Goal: Check status: Check status

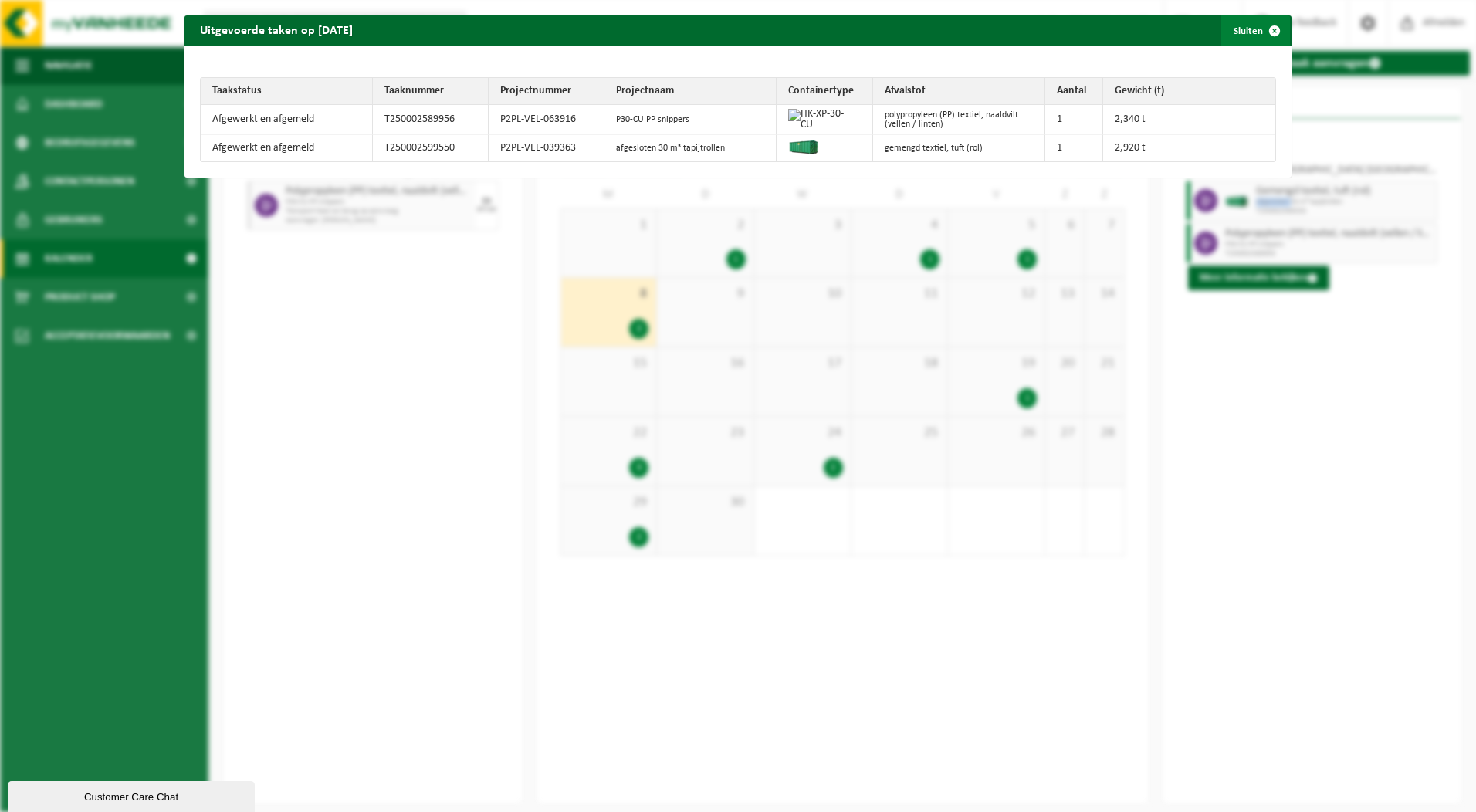
click at [1266, 28] on span "button" at bounding box center [1275, 31] width 31 height 31
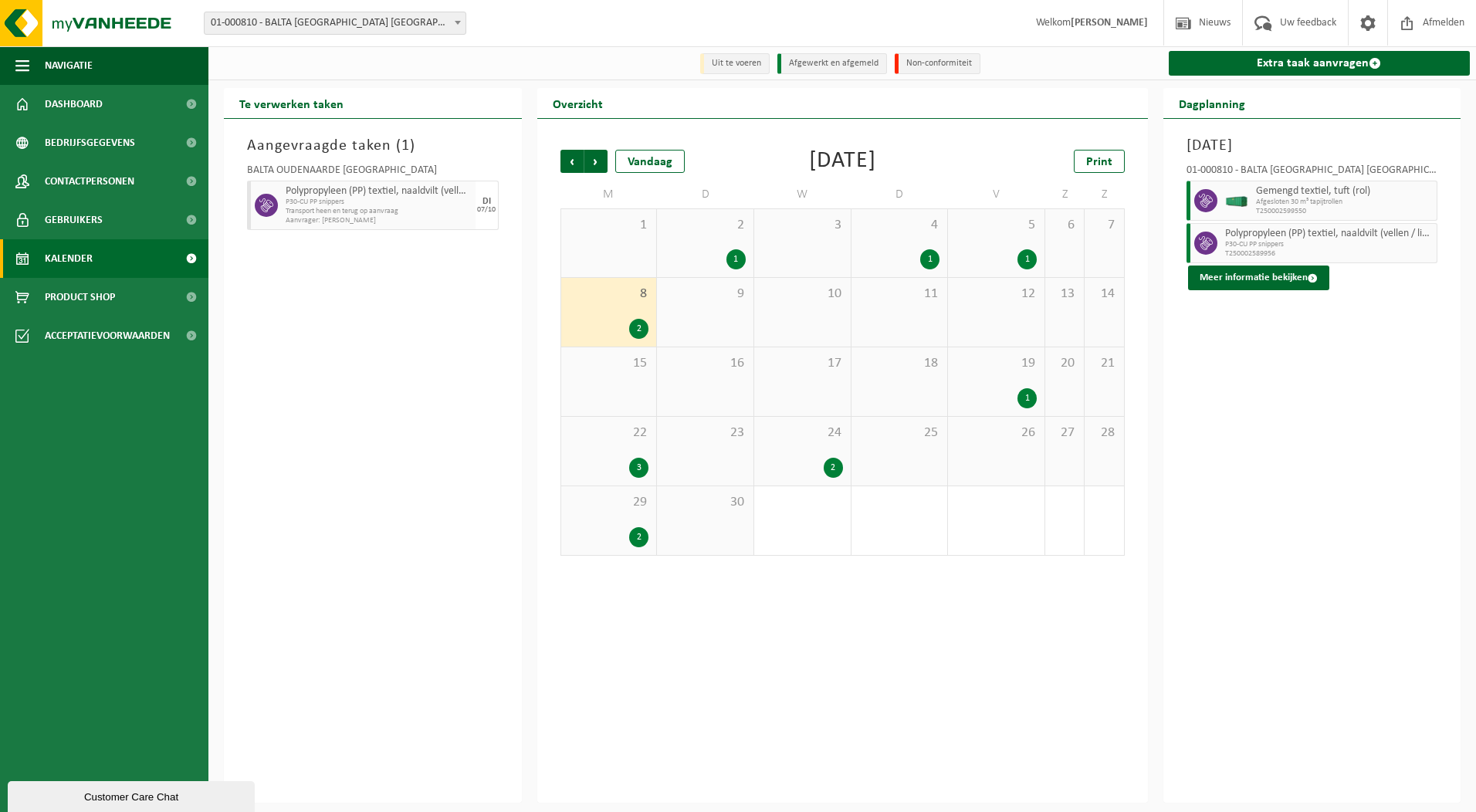
click at [636, 325] on div "2" at bounding box center [638, 329] width 19 height 20
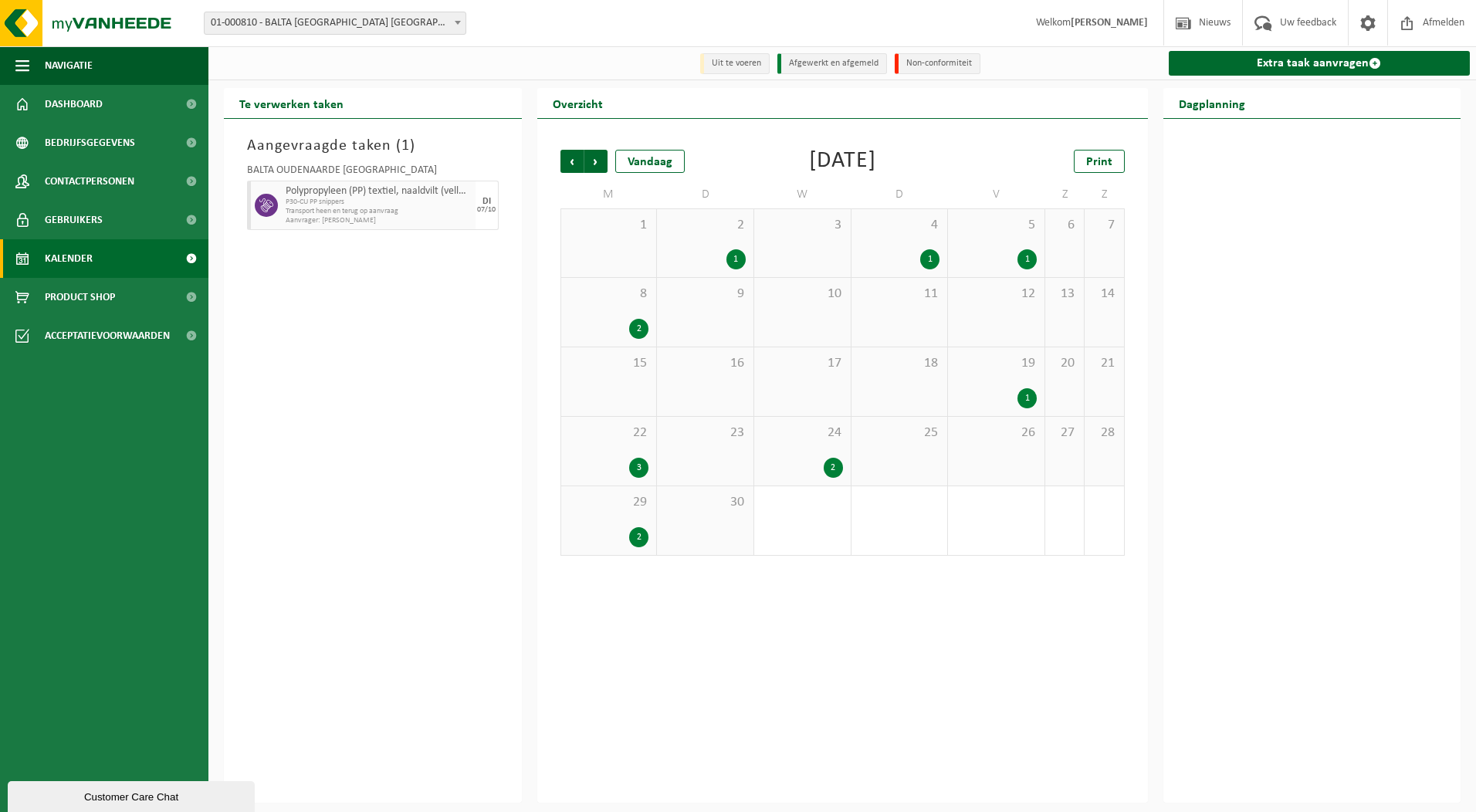
click at [636, 325] on div "2" at bounding box center [638, 329] width 19 height 20
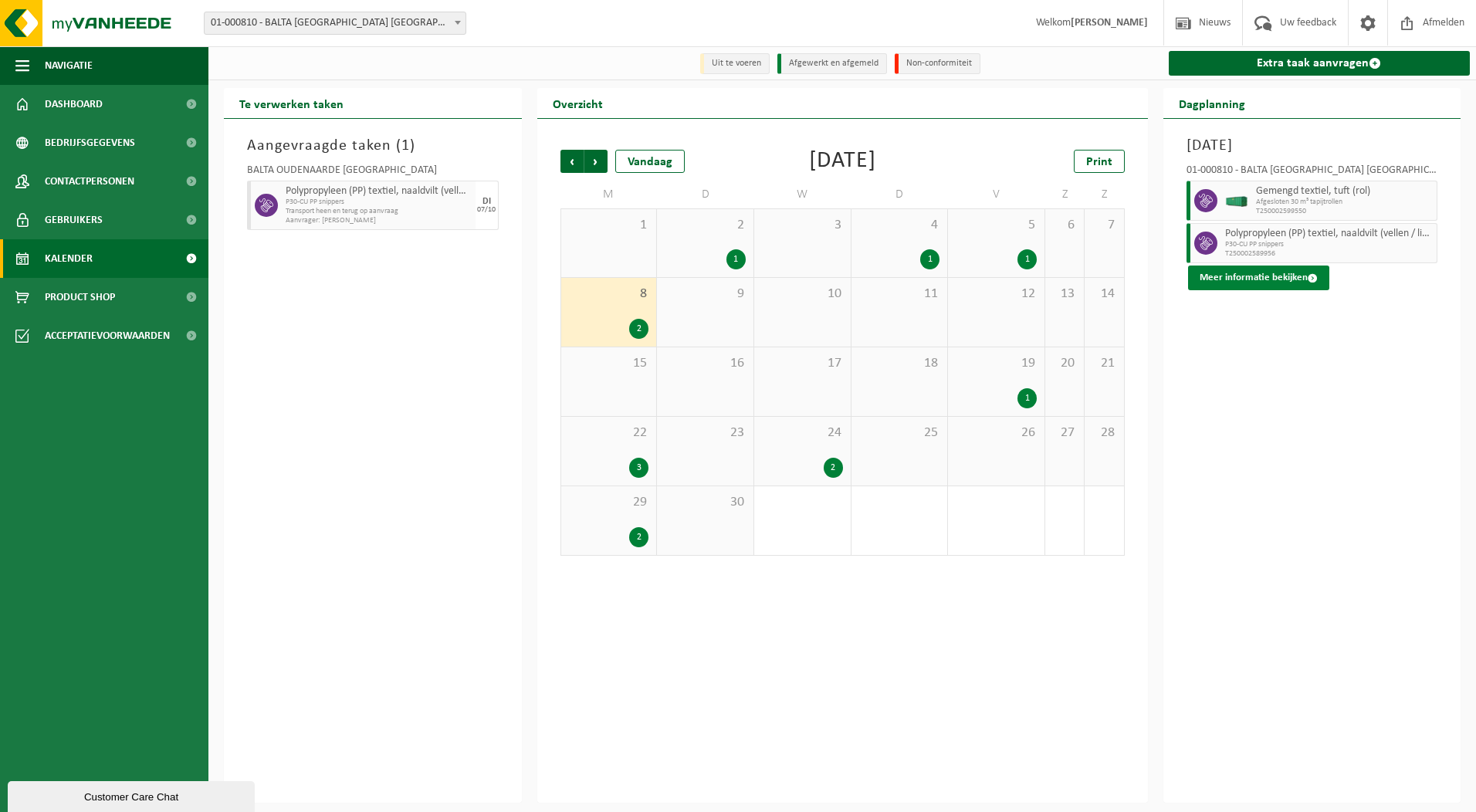
click at [1256, 267] on button "Meer informatie bekijken" at bounding box center [1259, 277] width 141 height 25
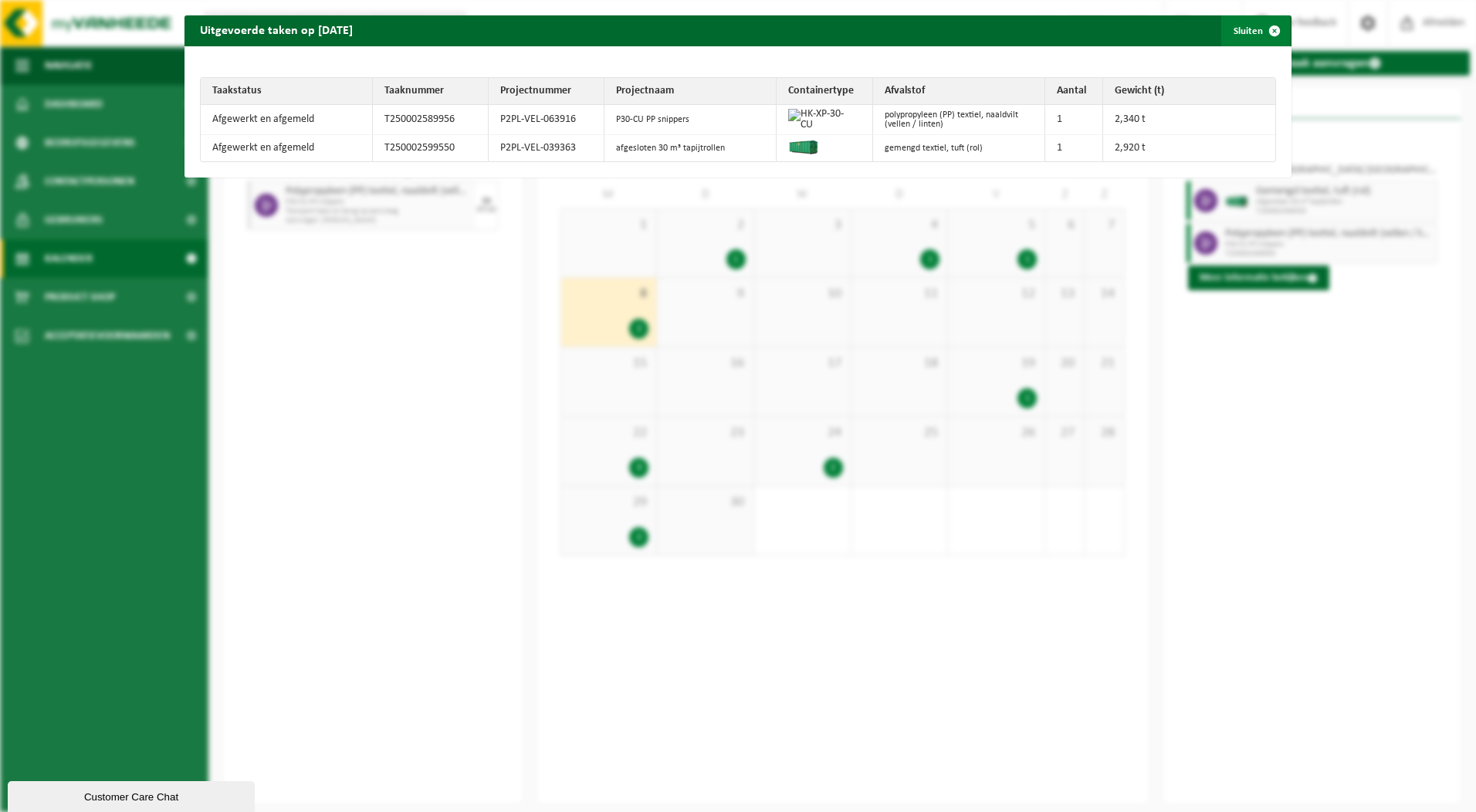
click at [1269, 44] on span "button" at bounding box center [1275, 31] width 31 height 31
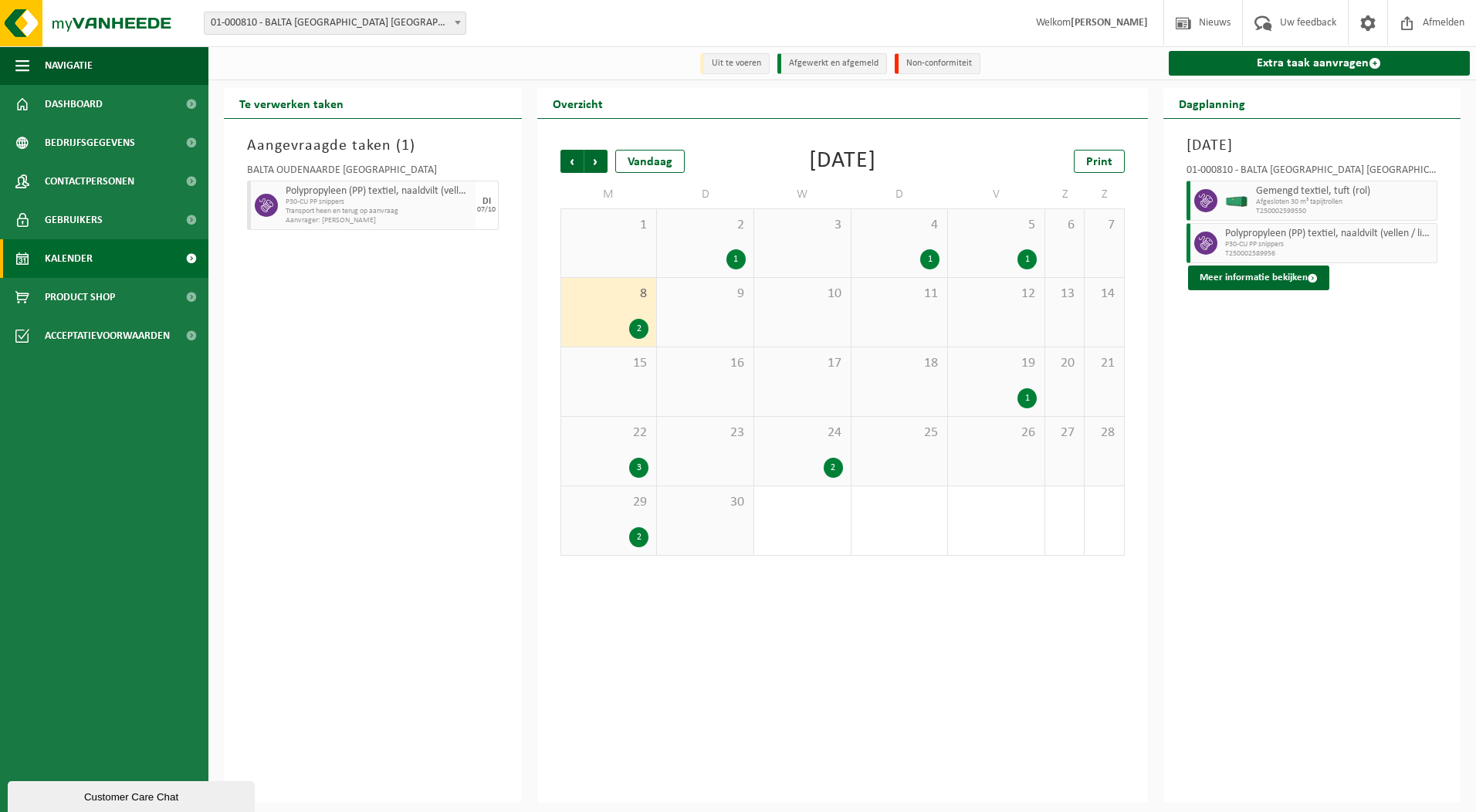
click at [1027, 396] on div "1" at bounding box center [1027, 398] width 19 height 20
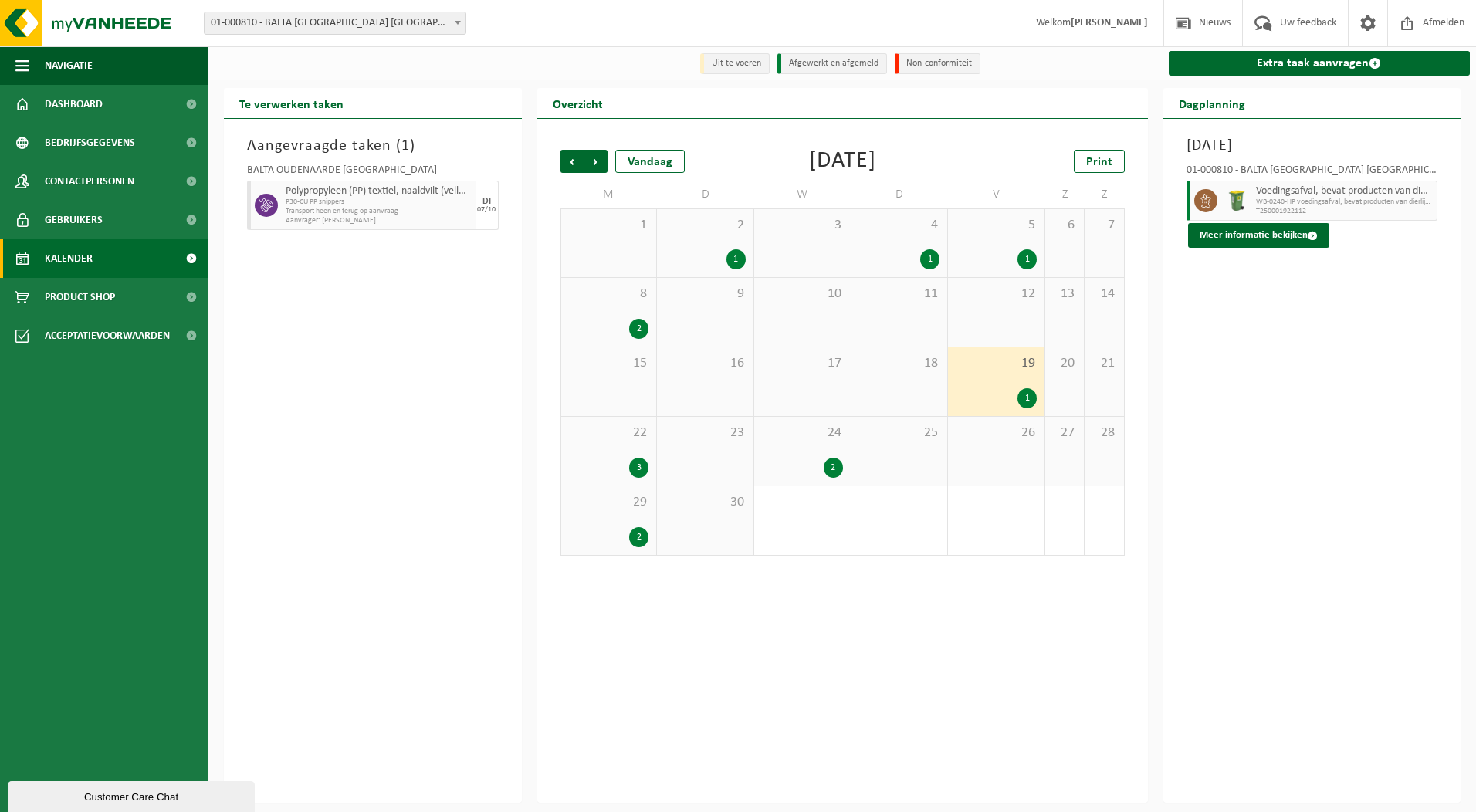
click at [638, 466] on div "3" at bounding box center [638, 467] width 19 height 20
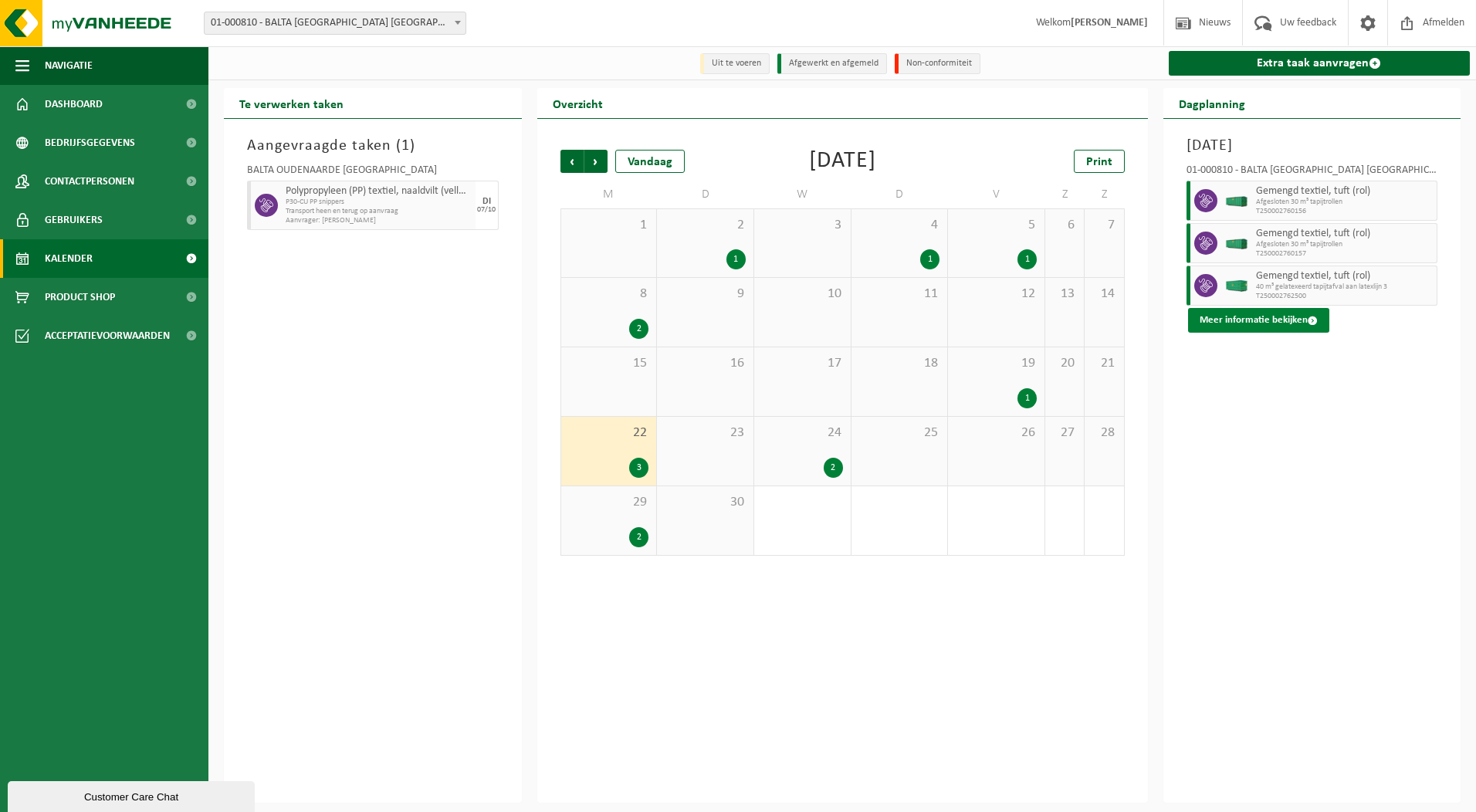
click at [1224, 325] on button "Meer informatie bekijken" at bounding box center [1259, 320] width 141 height 25
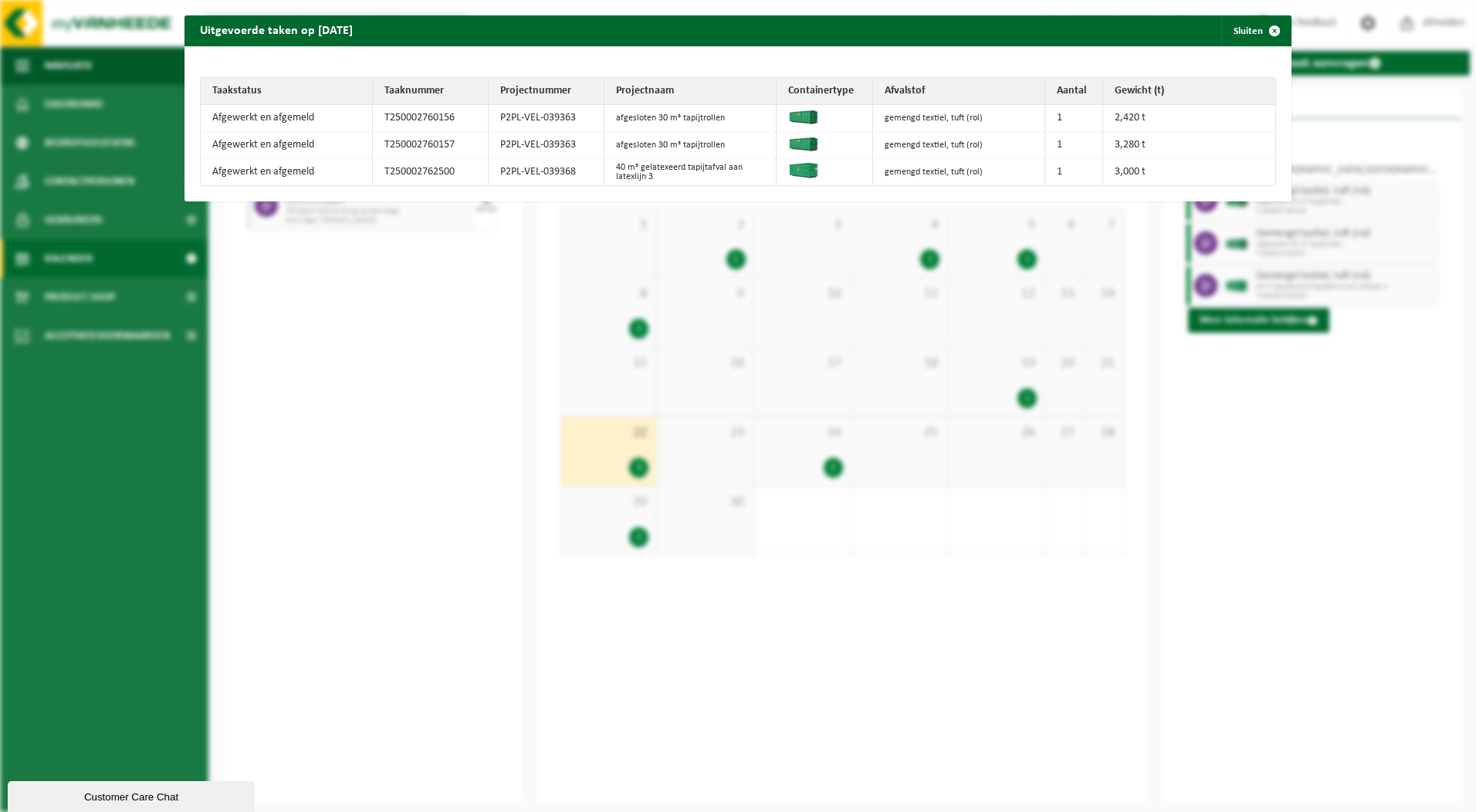
click at [639, 169] on td "40 m³ gelatexeerd tapijtafval aan latexlijn 3" at bounding box center [690, 172] width 172 height 26
click at [1264, 33] on span "button" at bounding box center [1275, 31] width 31 height 31
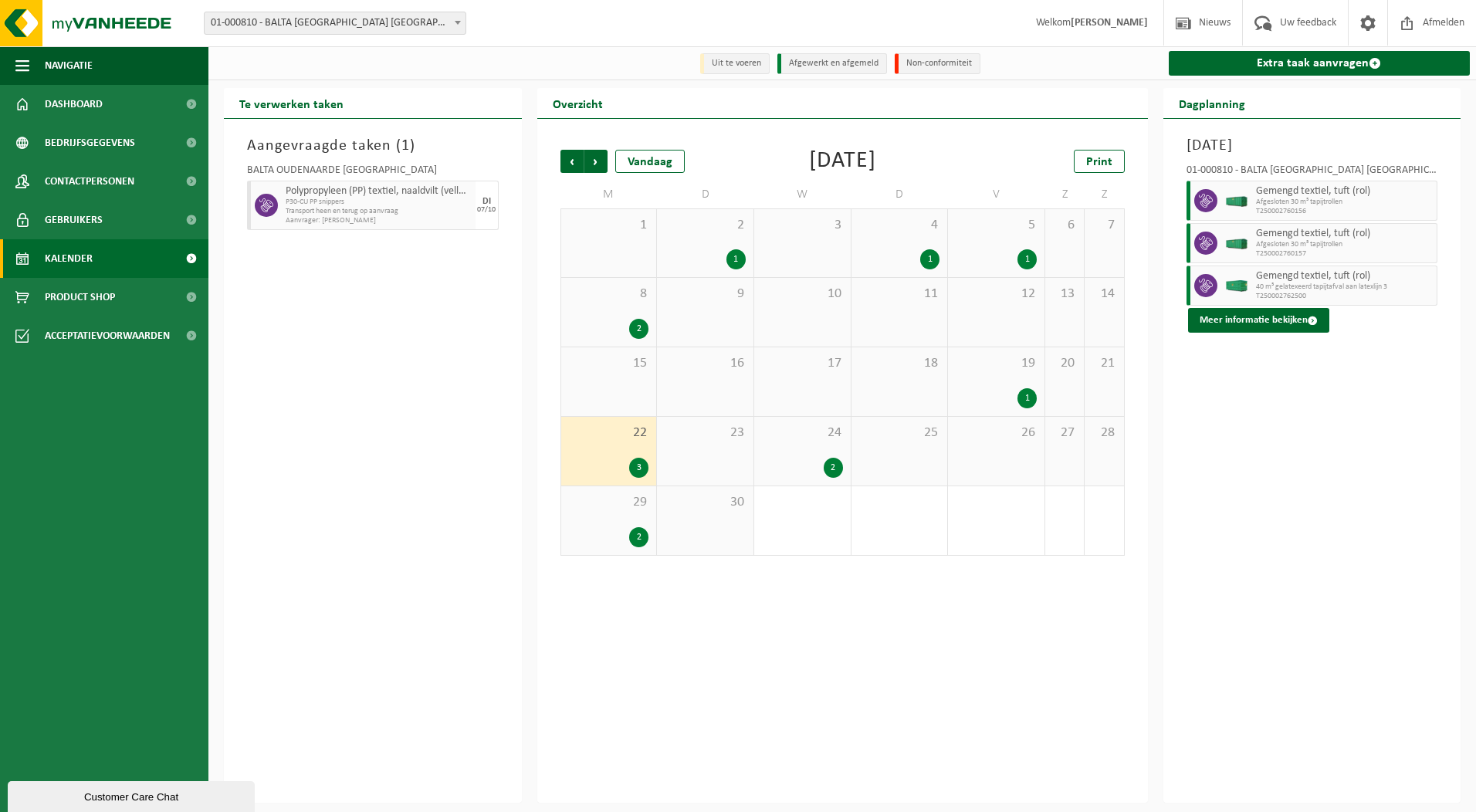
click at [830, 468] on div "2" at bounding box center [833, 467] width 19 height 20
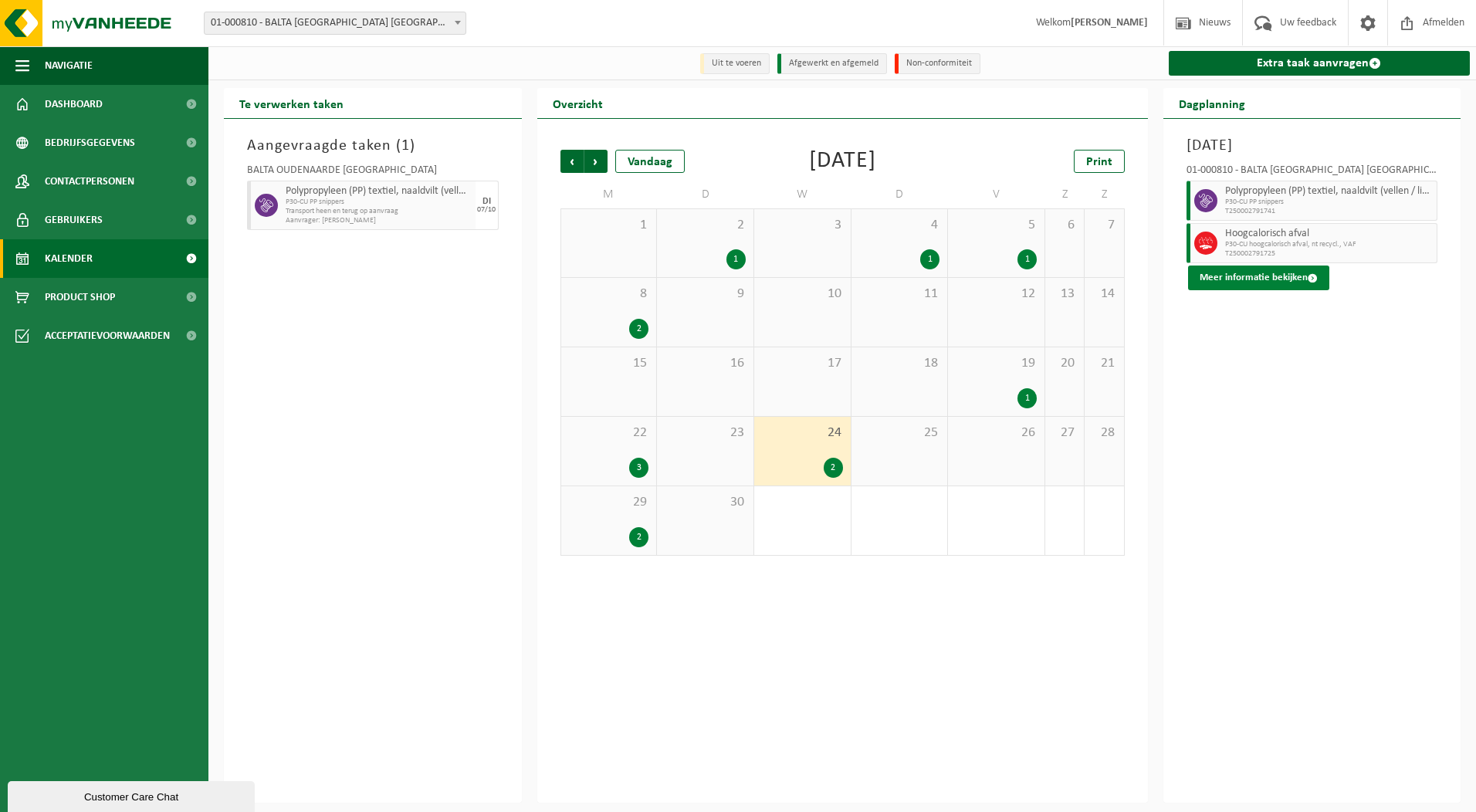
click at [1267, 279] on button "Meer informatie bekijken" at bounding box center [1259, 277] width 141 height 25
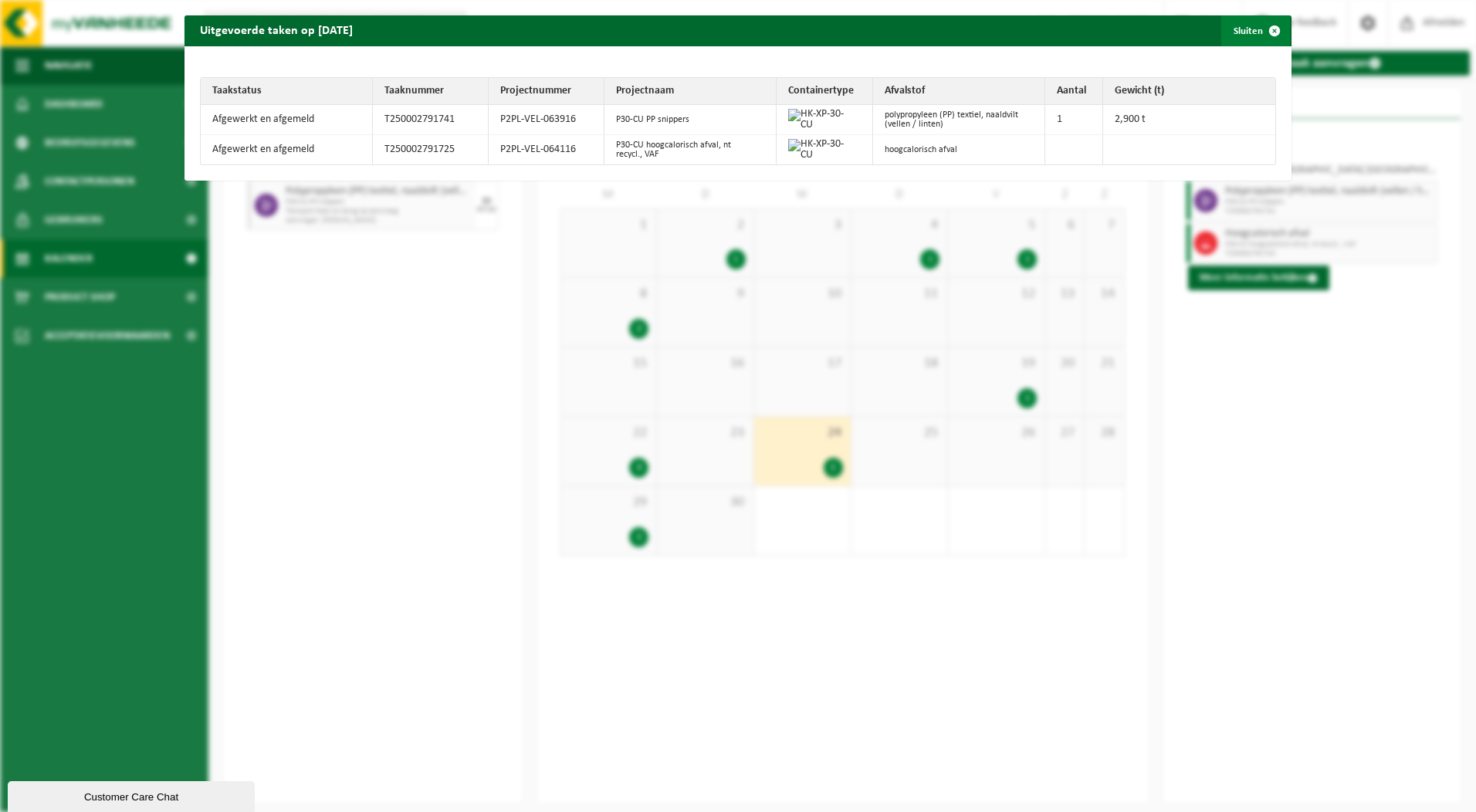
click at [1267, 23] on span "button" at bounding box center [1275, 31] width 31 height 31
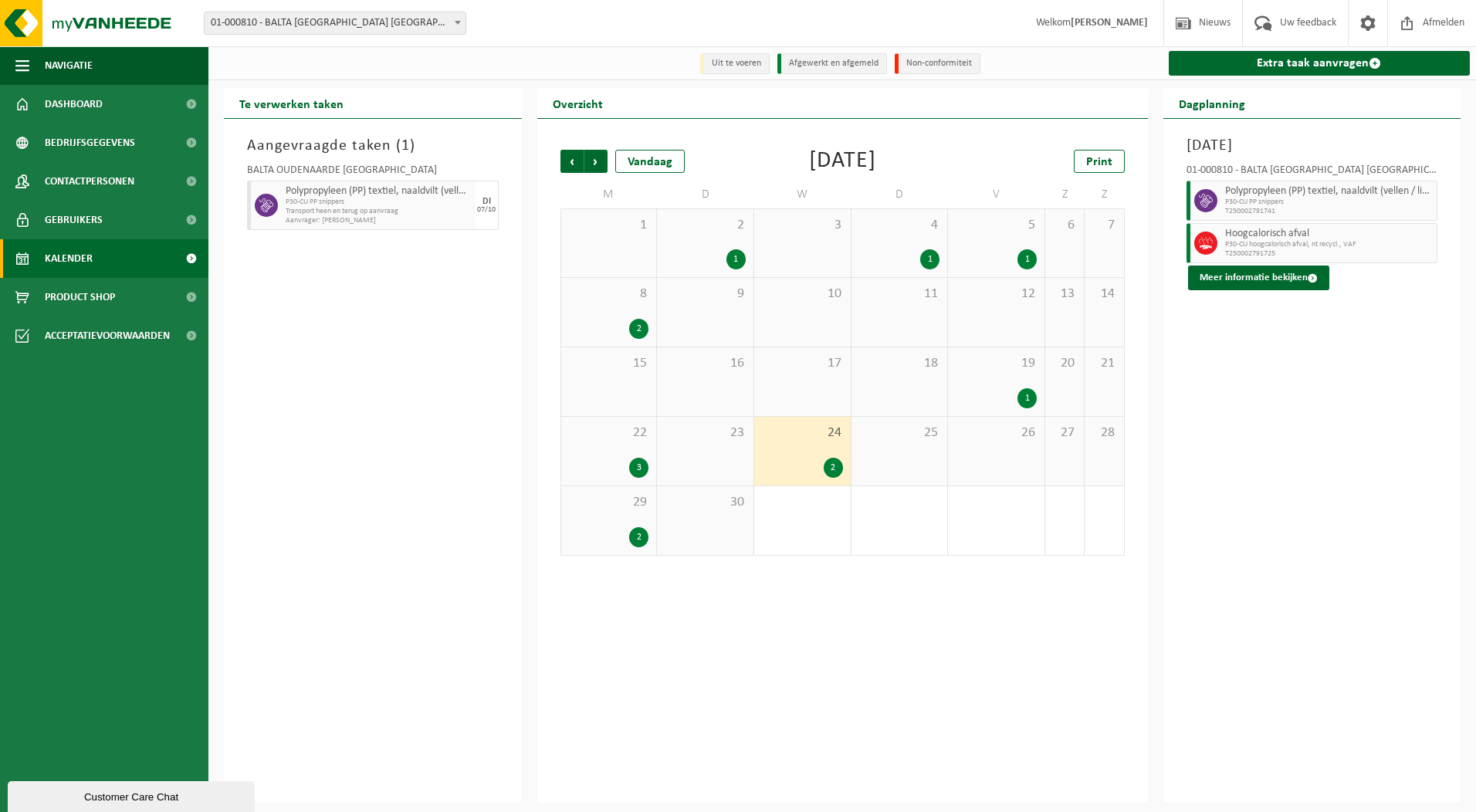
click at [637, 535] on div "2" at bounding box center [638, 537] width 19 height 20
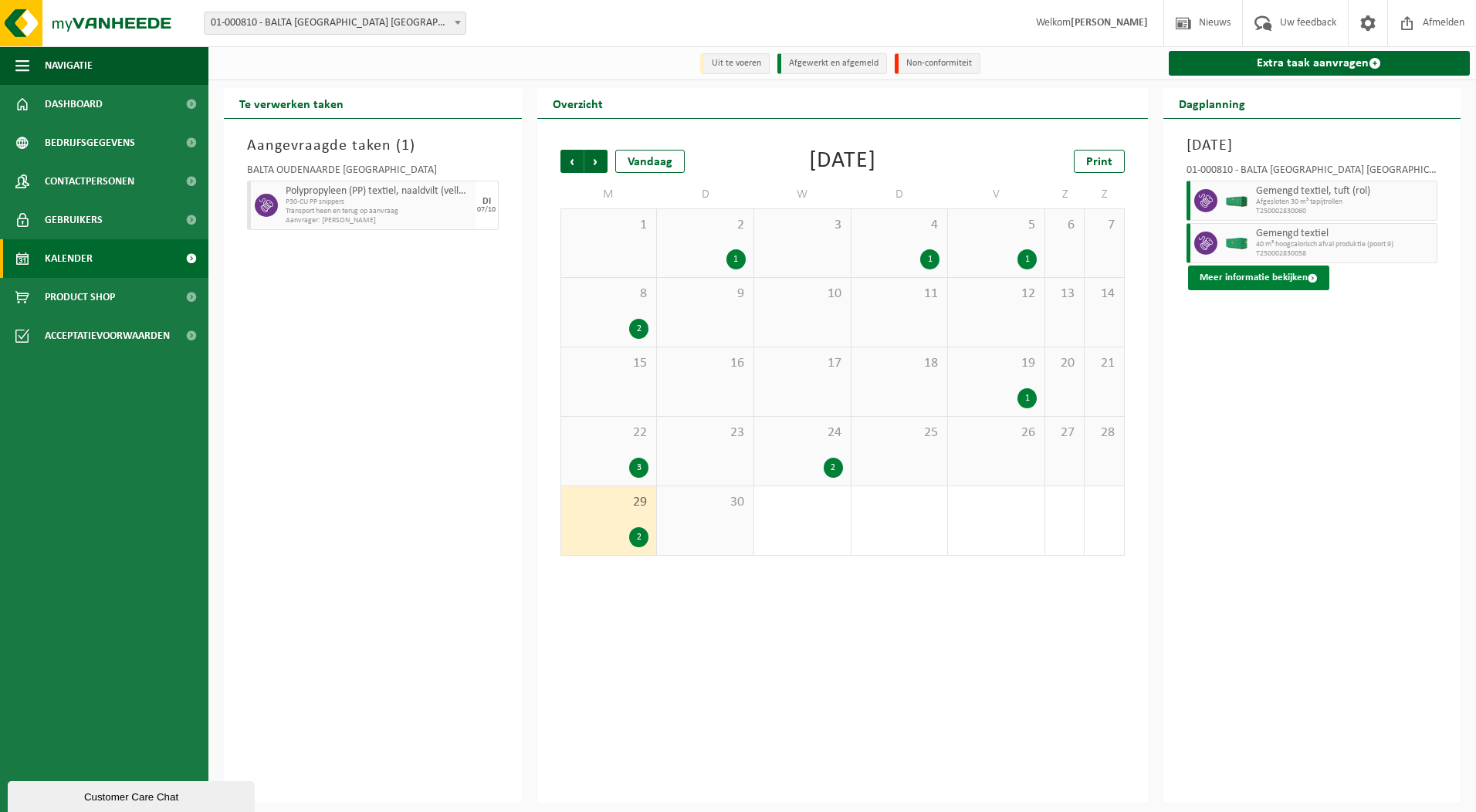
click at [1289, 275] on button "Meer informatie bekijken" at bounding box center [1259, 277] width 141 height 25
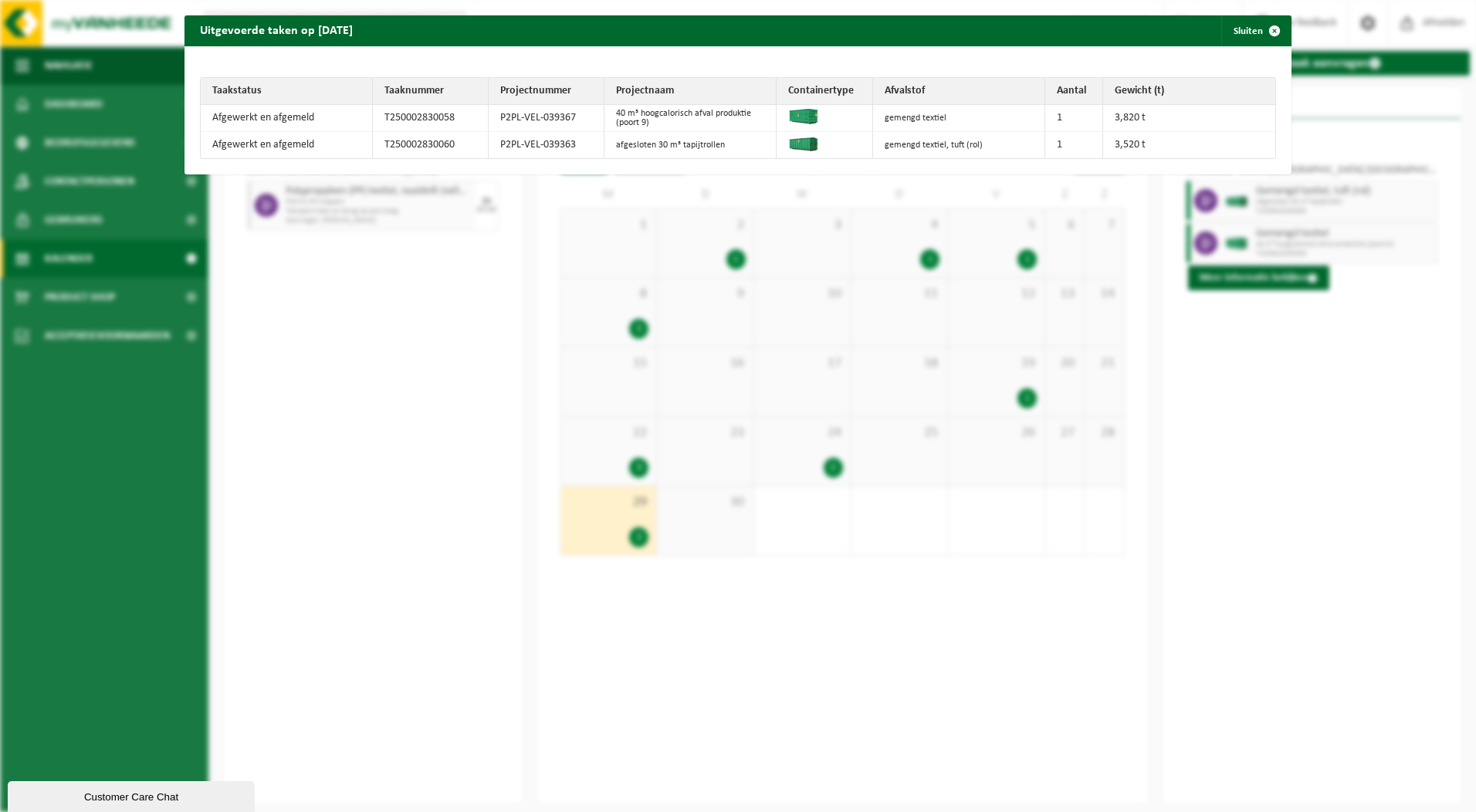
click at [679, 122] on td "40 m³ hoogcalorisch afval produktie (poort 9)" at bounding box center [690, 118] width 172 height 27
click at [1264, 30] on span "button" at bounding box center [1275, 31] width 31 height 31
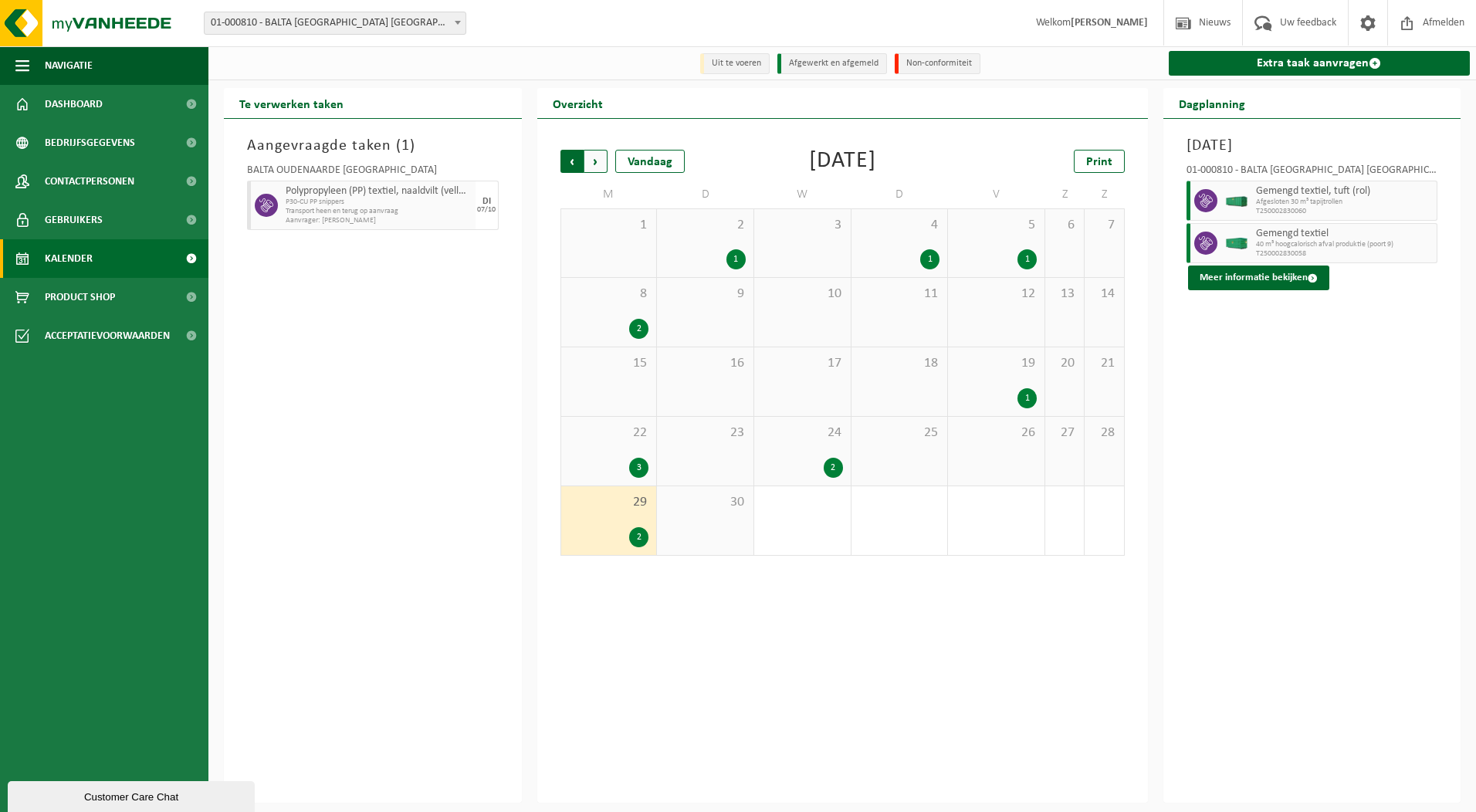
click at [602, 167] on span "Volgende" at bounding box center [596, 161] width 23 height 23
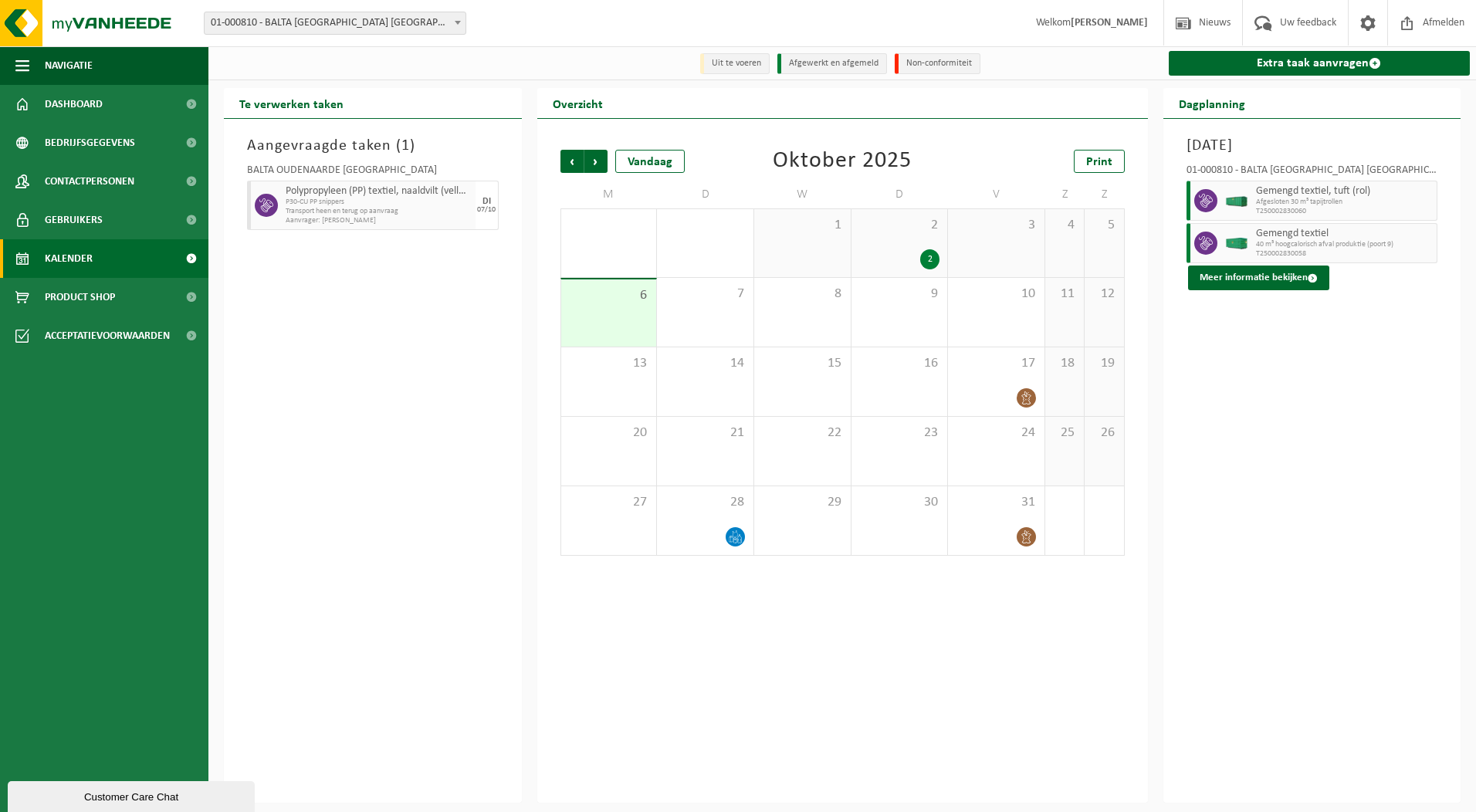
click at [923, 260] on div "2" at bounding box center [929, 259] width 19 height 20
